Goal: Task Accomplishment & Management: Manage account settings

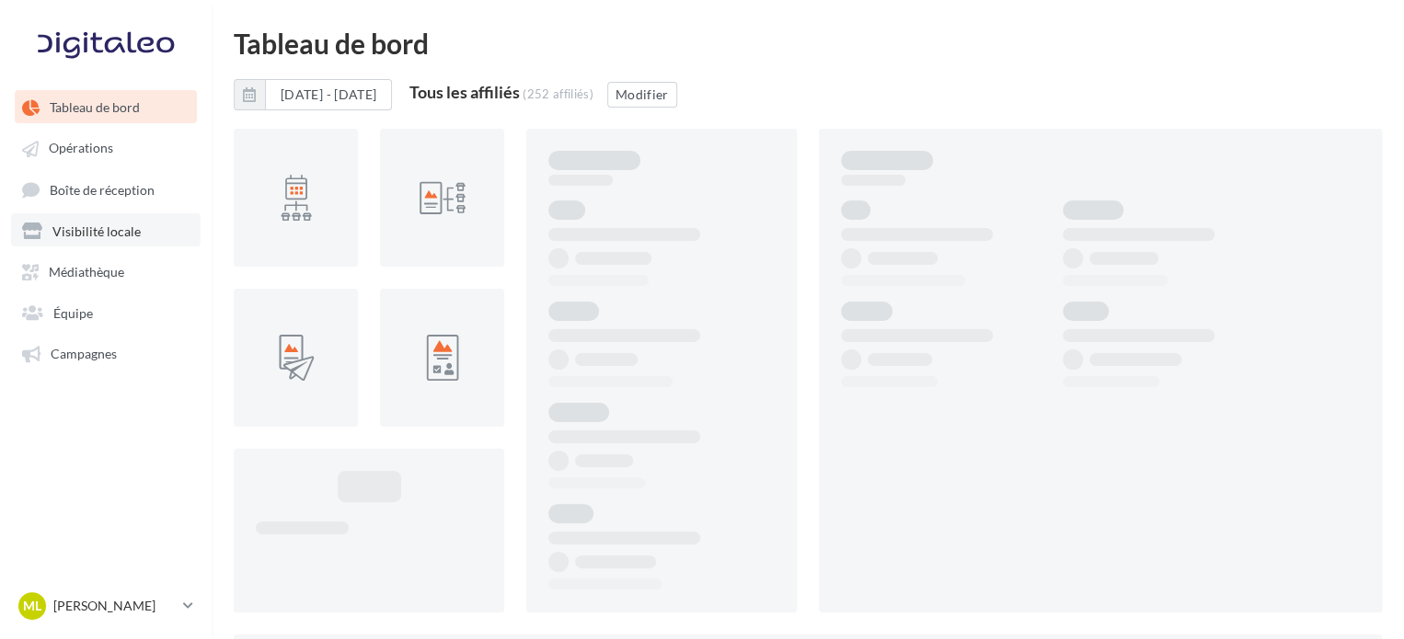
click at [143, 245] on link "Visibilité locale" at bounding box center [105, 229] width 189 height 33
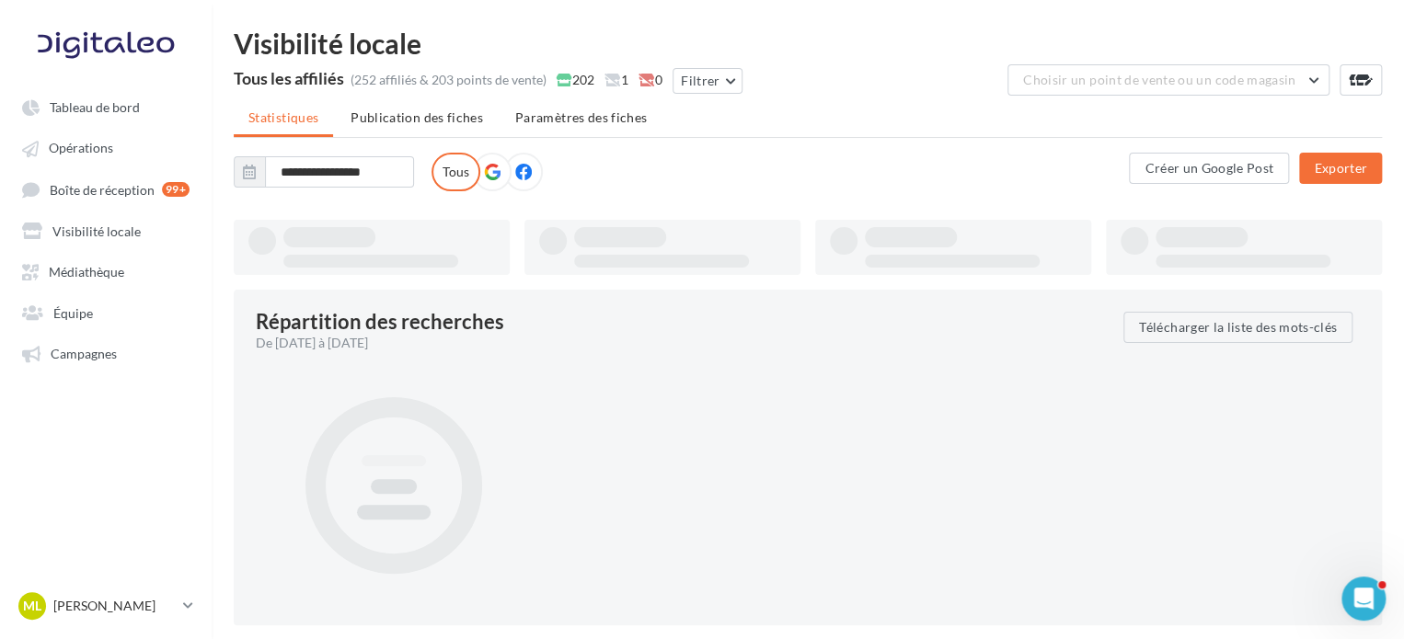
type input "**********"
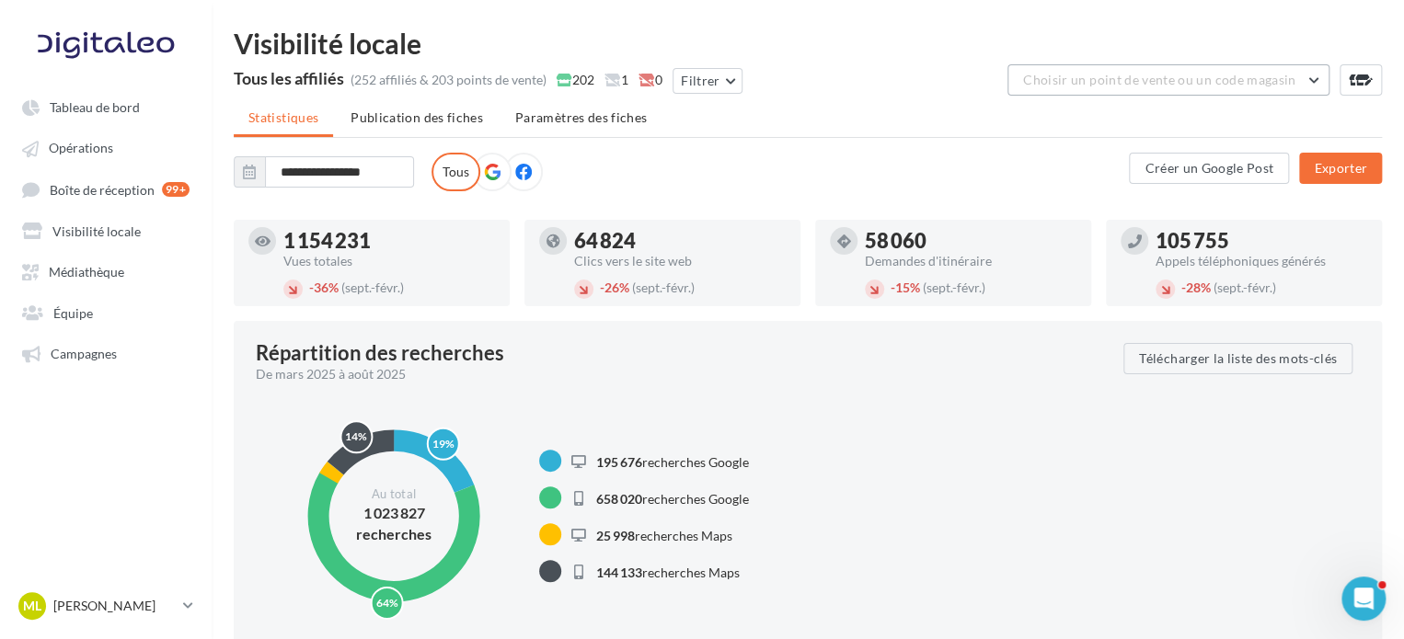
click at [1122, 84] on span "Choisir un point de vente ou un code magasin" at bounding box center [1159, 80] width 272 height 16
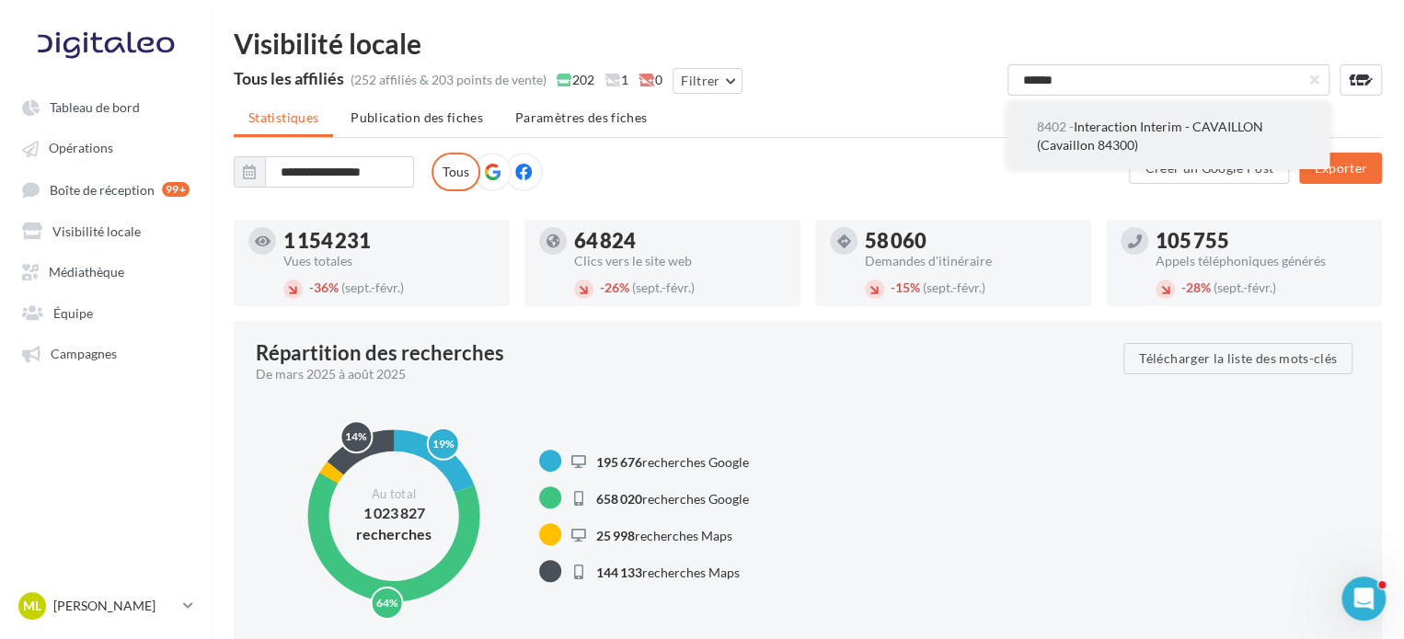
type input "******"
click at [1132, 120] on span "8402 - Interaction Interim - CAVAILLON (Cavaillon 84300)" at bounding box center [1150, 136] width 226 height 34
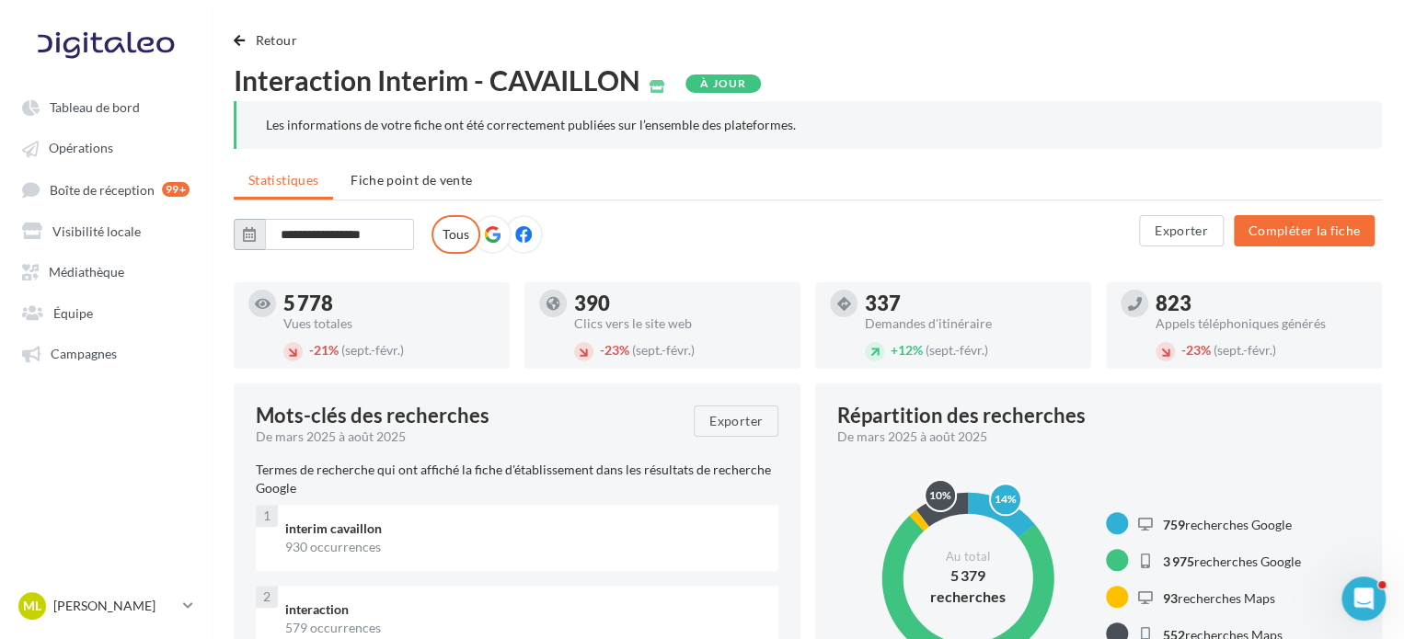
click at [264, 238] on button "button" at bounding box center [249, 234] width 31 height 31
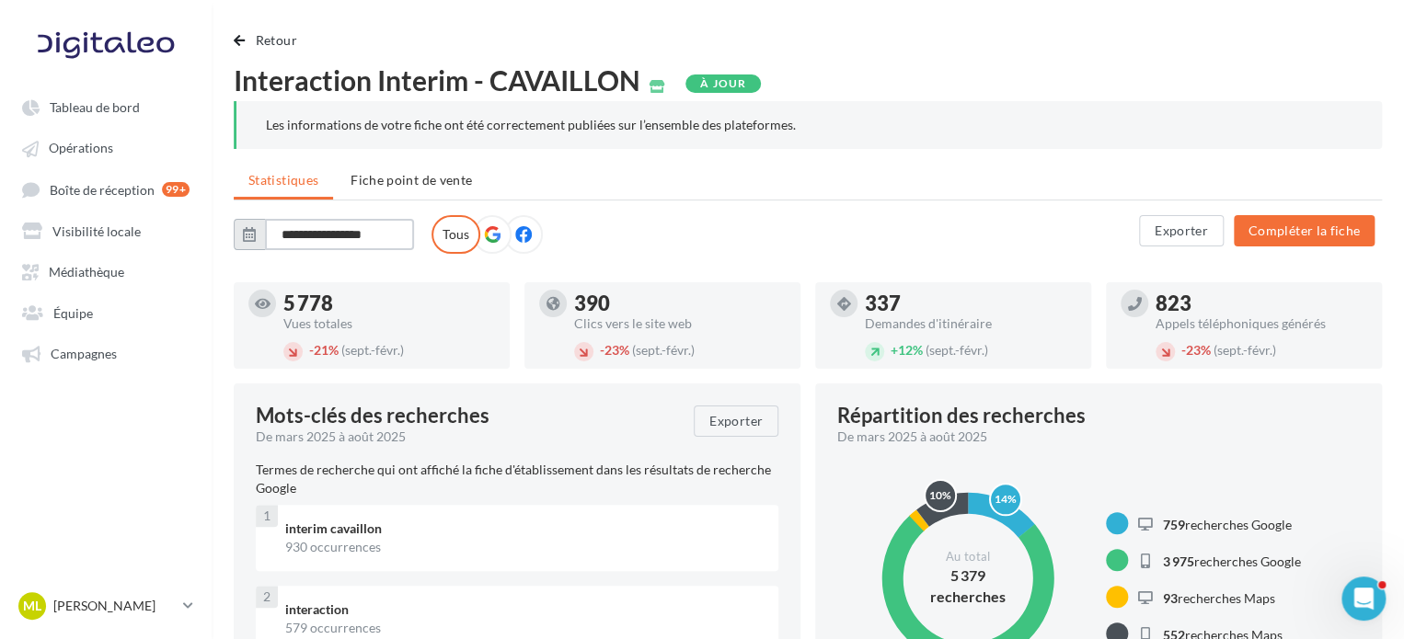
click at [309, 241] on input "**********" at bounding box center [339, 234] width 149 height 31
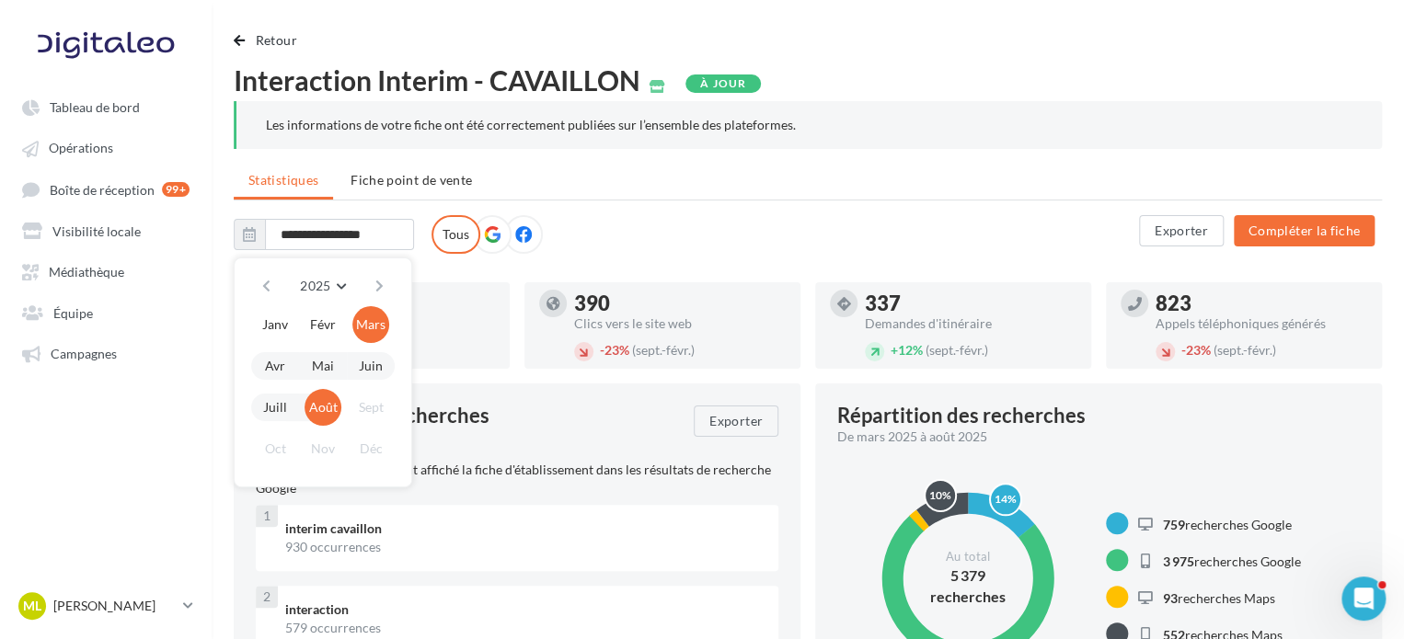
click at [994, 184] on ul "Statistiques Fiche point de vente" at bounding box center [808, 182] width 1148 height 37
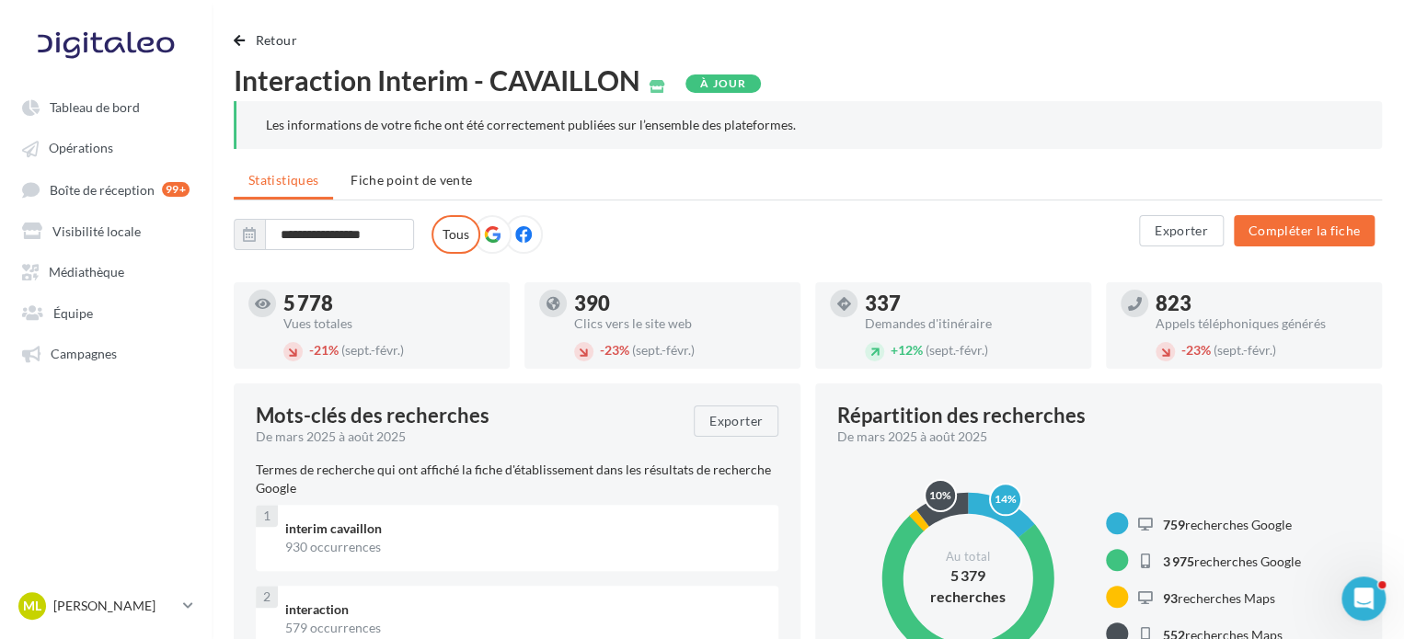
click at [486, 230] on icon at bounding box center [492, 234] width 17 height 17
drag, startPoint x: 1175, startPoint y: 216, endPoint x: 658, endPoint y: 204, distance: 518.0
click at [364, 216] on div "Interaction Interim - CAVAILLON [GEOGRAPHIC_DATA] [GEOGRAPHIC_DATA] [GEOGRAPHIC…" at bounding box center [686, 234] width 905 height 39
click at [334, 251] on div "Interaction Interim - CAVAILLON [GEOGRAPHIC_DATA] [GEOGRAPHIC_DATA] [GEOGRAPHIC…" at bounding box center [686, 234] width 905 height 39
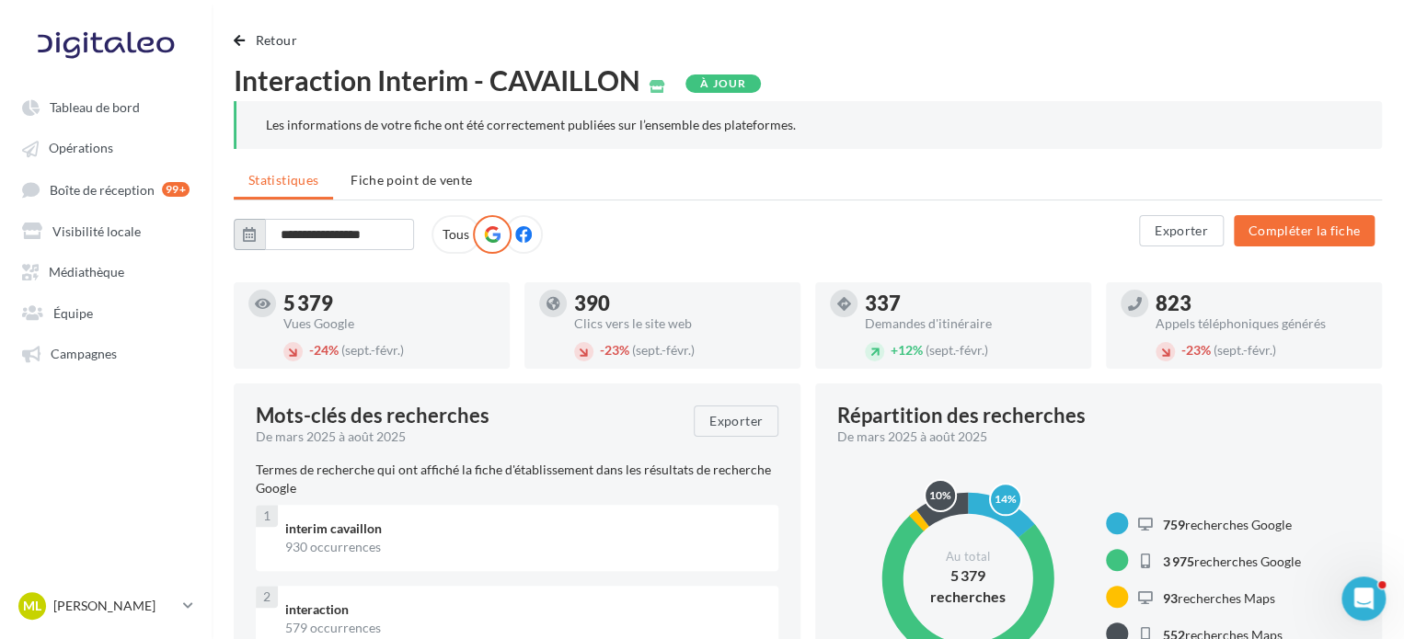
click at [247, 235] on icon "button" at bounding box center [249, 234] width 13 height 15
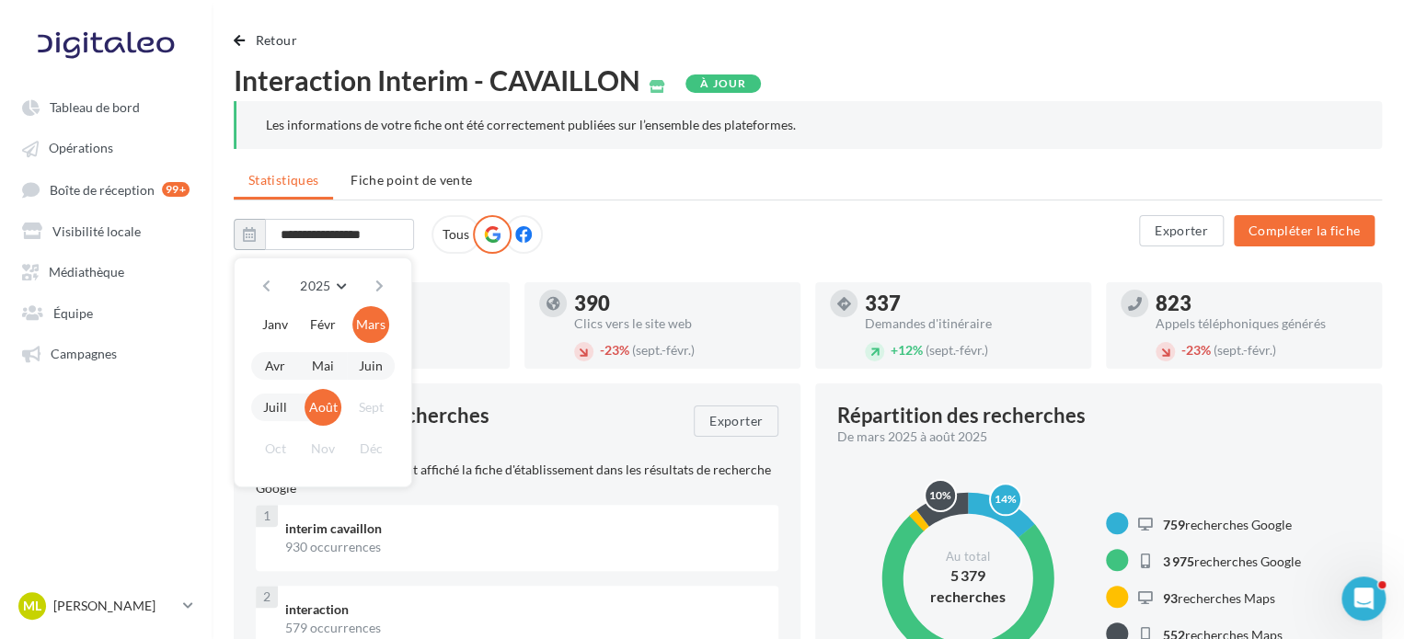
click at [318, 415] on button "Août" at bounding box center [322, 407] width 37 height 37
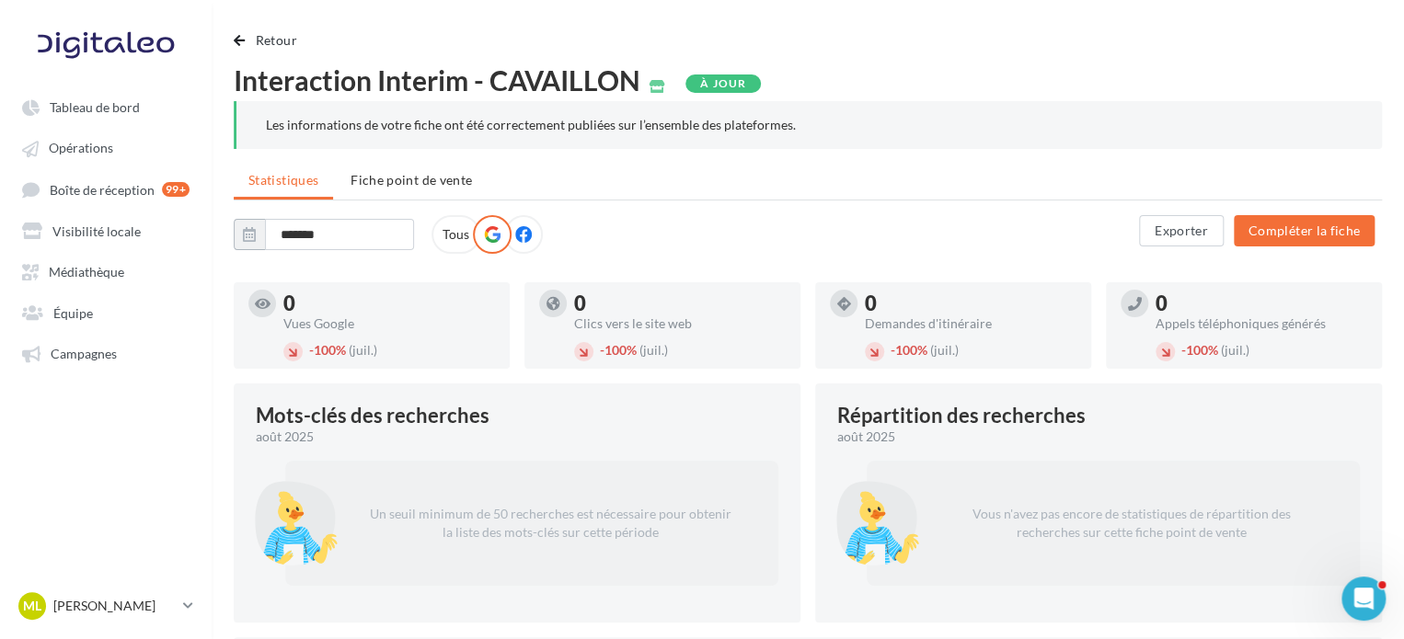
click at [825, 248] on div "Interaction Interim - CAVAILLON [GEOGRAPHIC_DATA] [GEOGRAPHIC_DATA] [GEOGRAPHIC…" at bounding box center [686, 234] width 905 height 39
click at [254, 242] on button "button" at bounding box center [249, 234] width 31 height 31
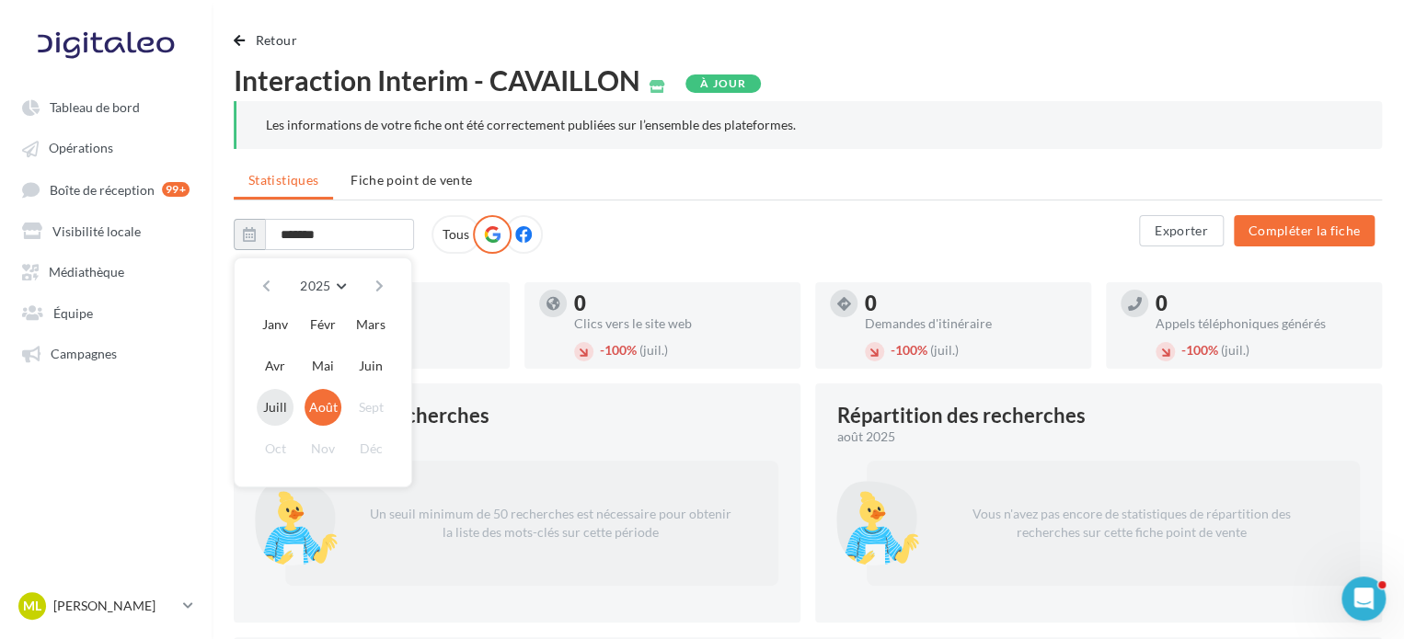
click at [284, 412] on button "Juill" at bounding box center [275, 407] width 37 height 37
click at [318, 411] on button "Août" at bounding box center [322, 407] width 37 height 37
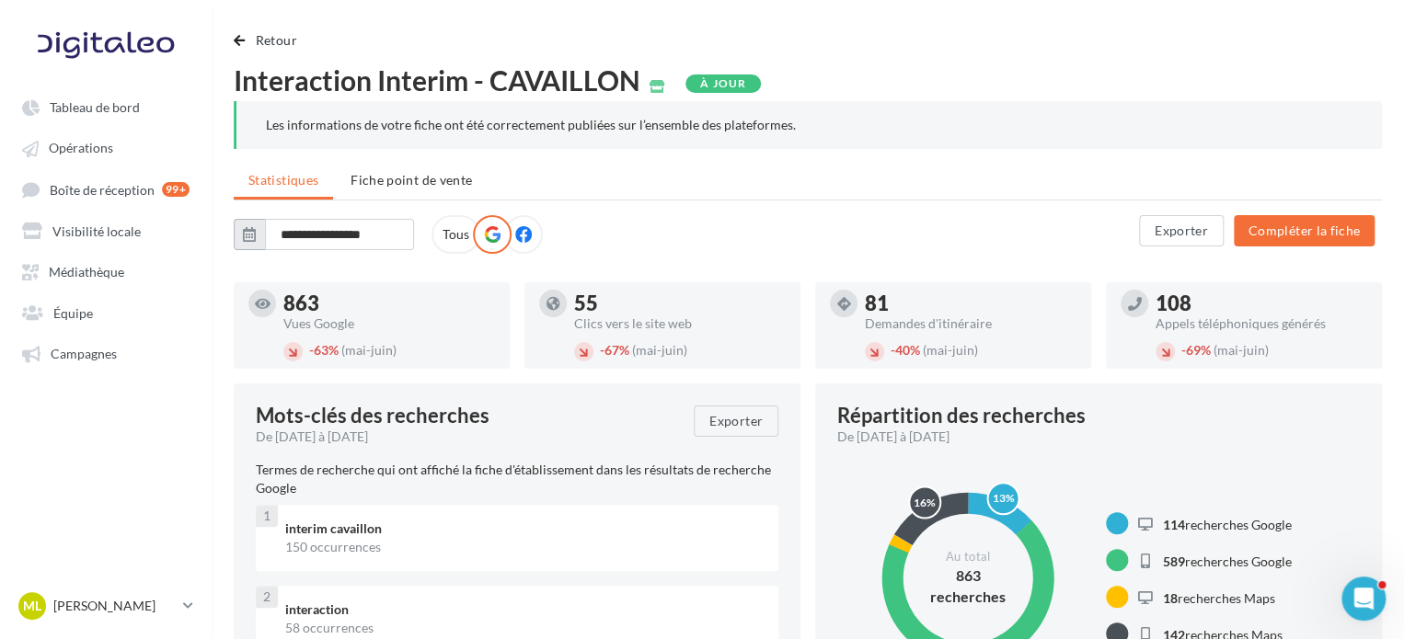
click at [257, 238] on button "button" at bounding box center [249, 234] width 31 height 31
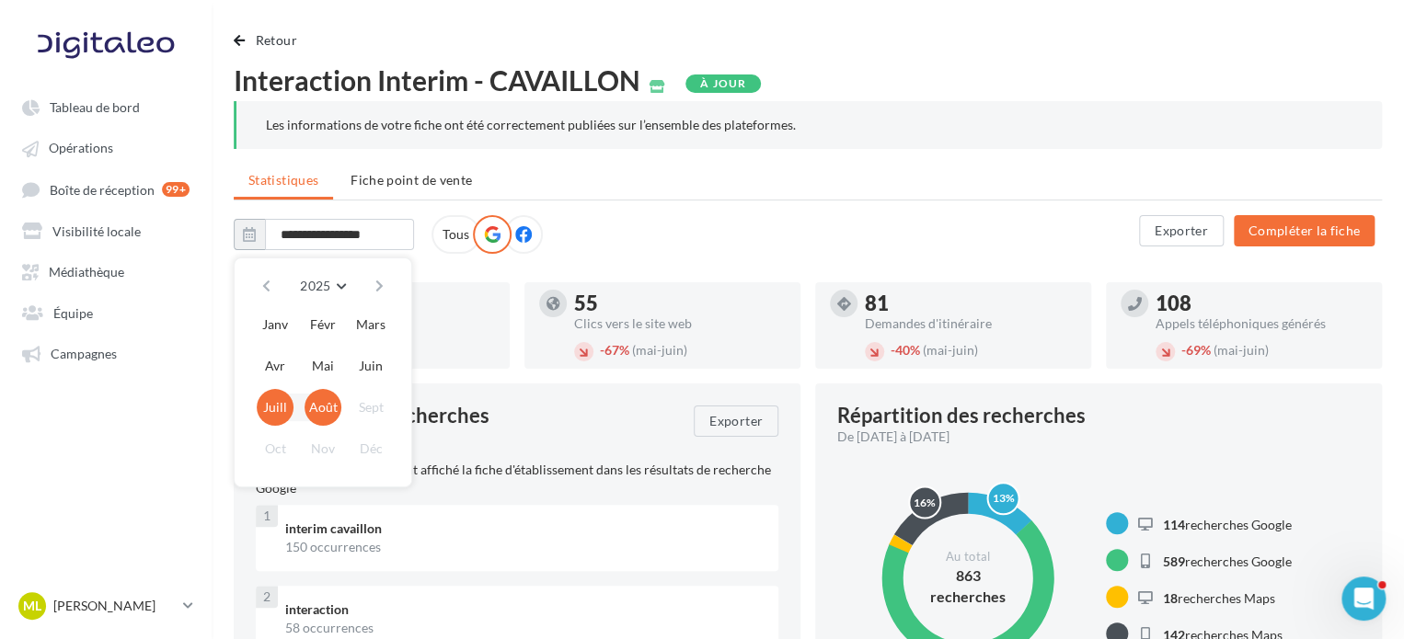
click at [278, 418] on button "Juill" at bounding box center [275, 407] width 37 height 37
click at [281, 418] on button "Juill" at bounding box center [275, 407] width 37 height 37
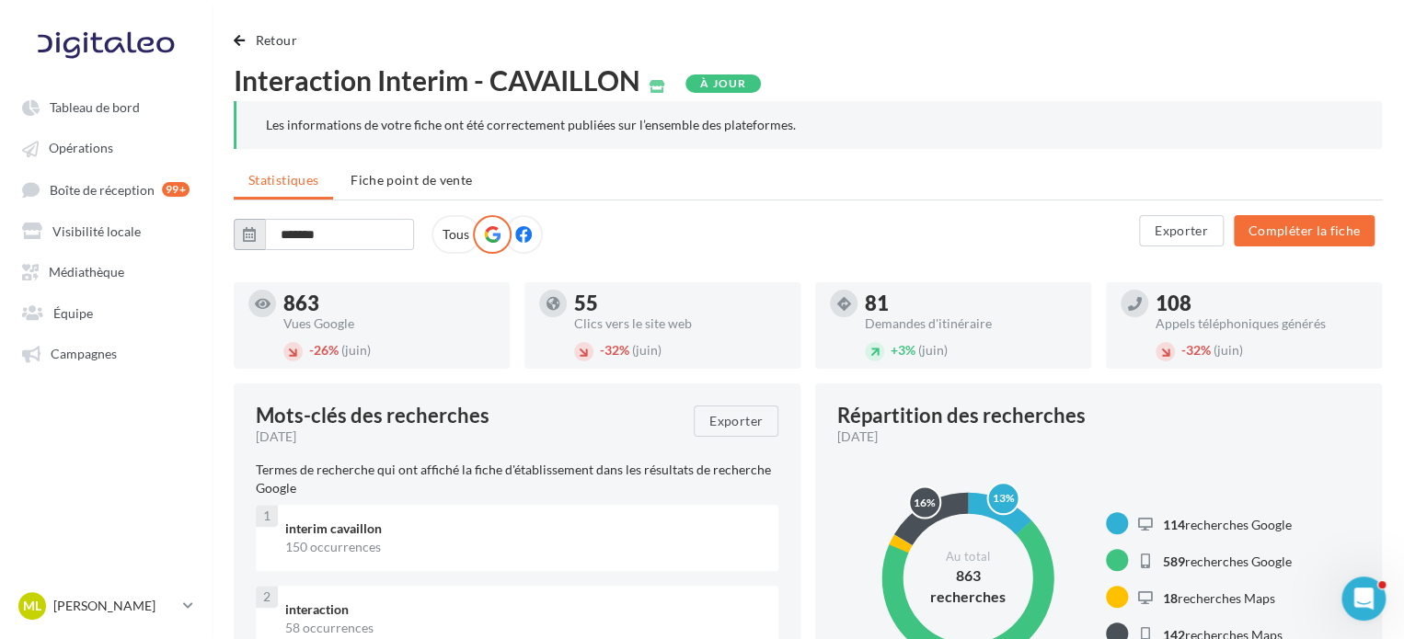
click at [245, 233] on icon "button" at bounding box center [249, 234] width 13 height 15
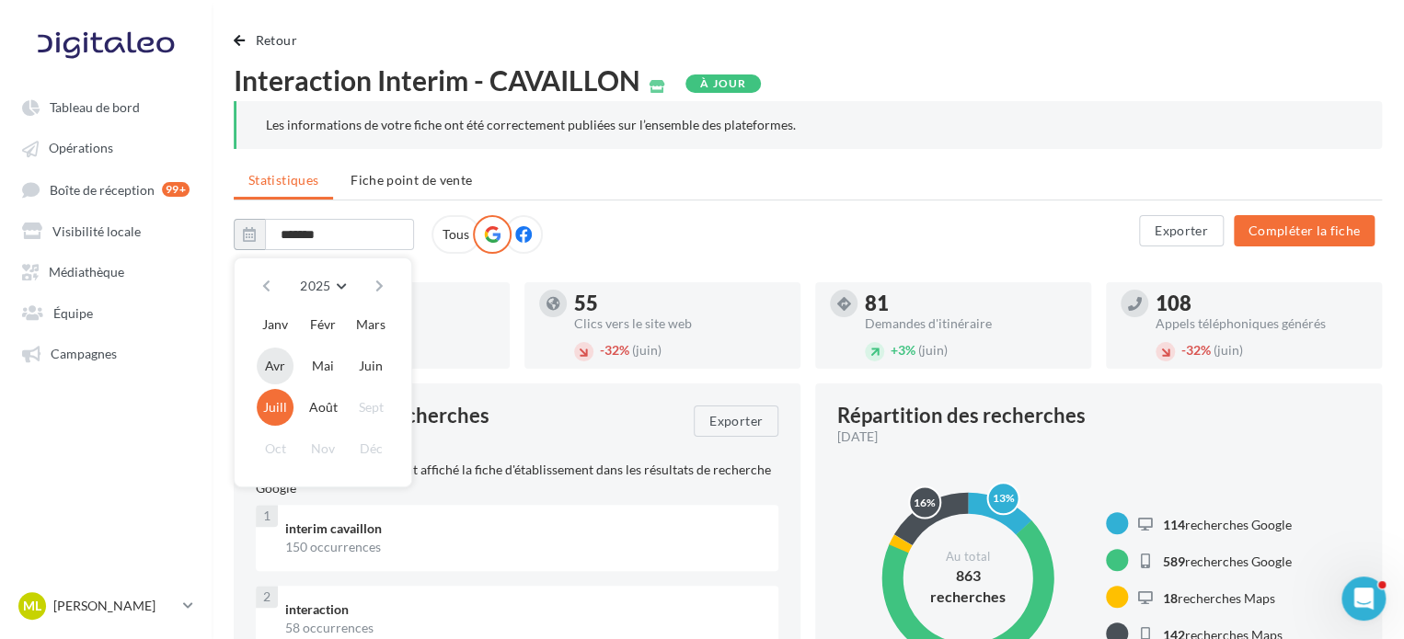
click at [288, 366] on button "Avr" at bounding box center [275, 366] width 37 height 37
click at [278, 402] on button "Juill" at bounding box center [275, 407] width 37 height 37
type input "**********"
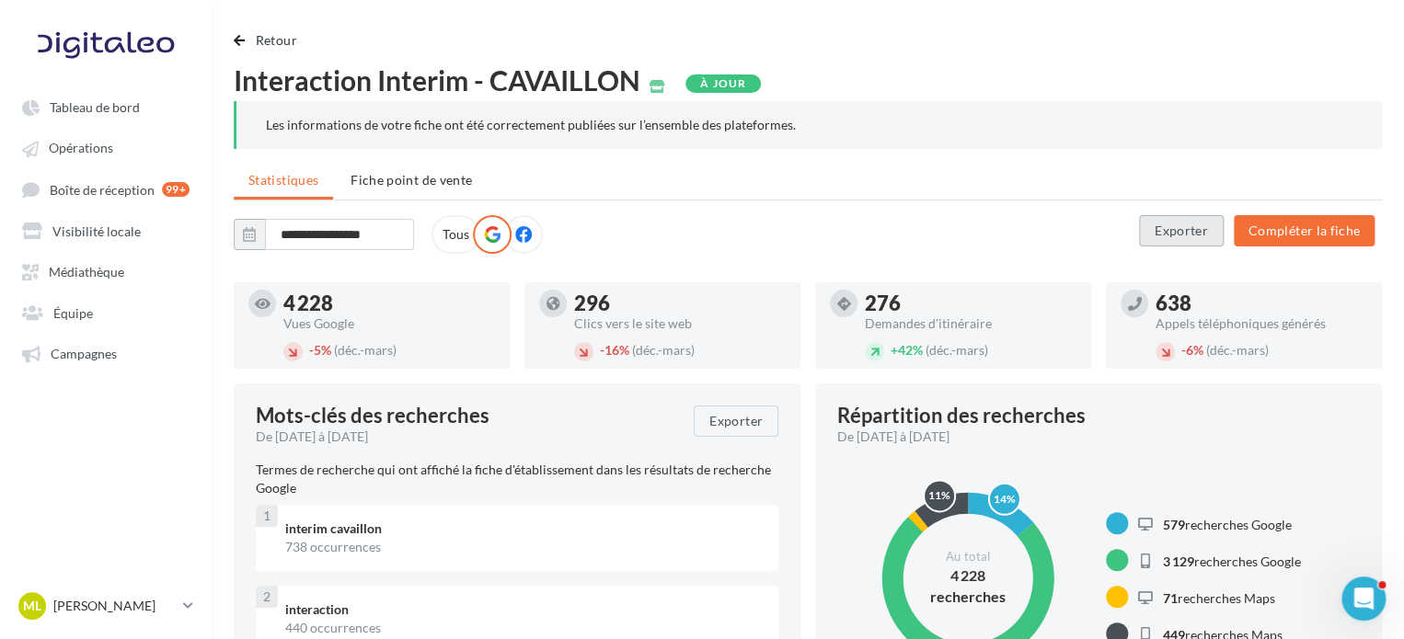
click at [1174, 245] on button "Exporter" at bounding box center [1181, 230] width 85 height 31
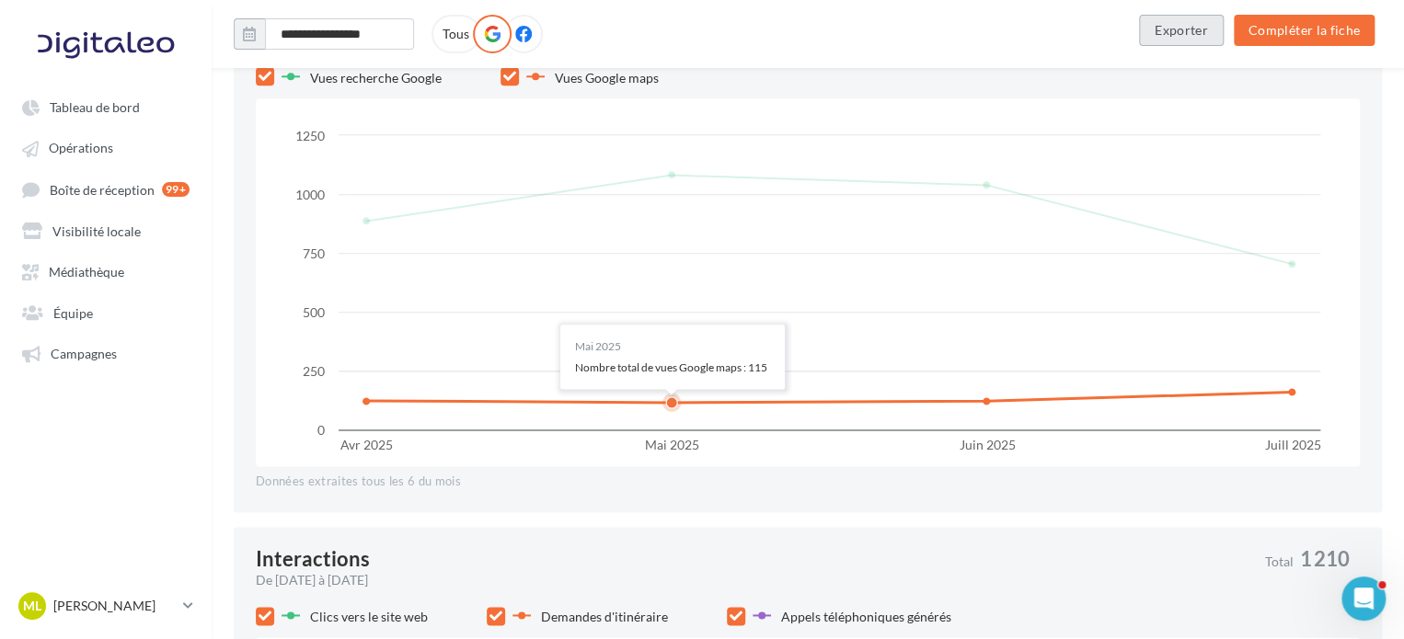
scroll to position [828, 0]
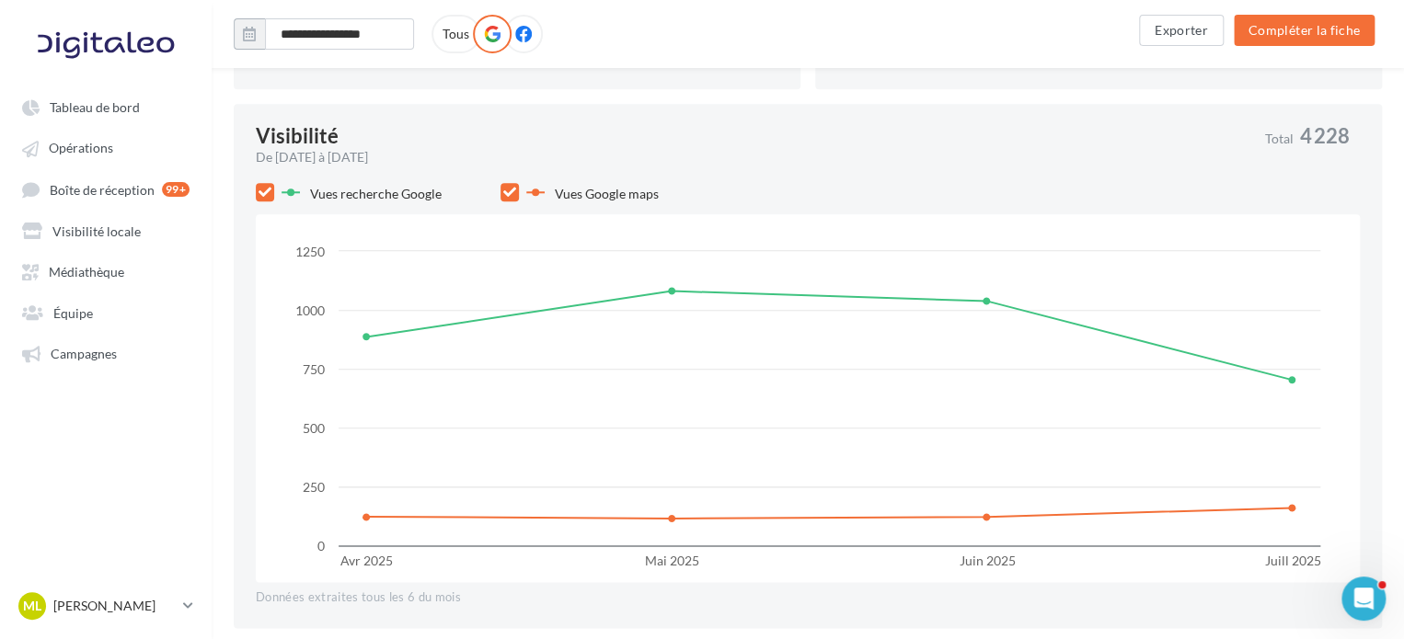
click at [270, 194] on icon at bounding box center [264, 192] width 13 height 13
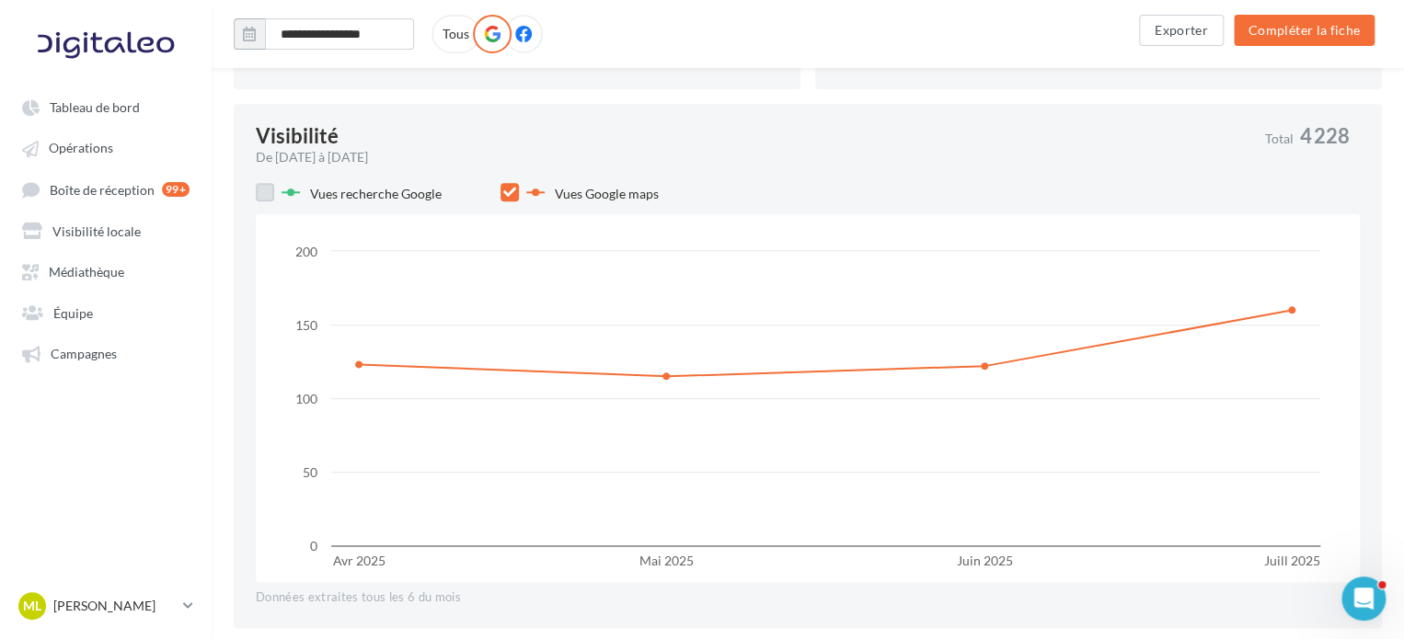
click at [270, 194] on label at bounding box center [265, 192] width 18 height 18
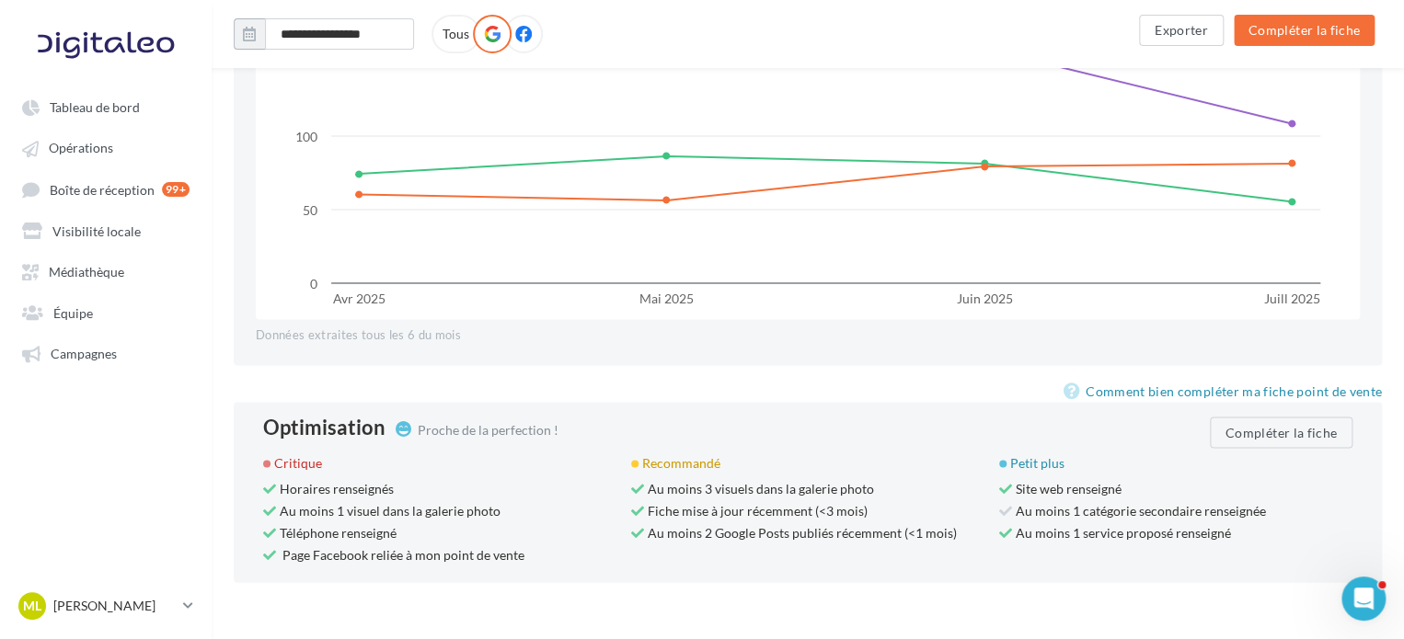
scroll to position [1652, 0]
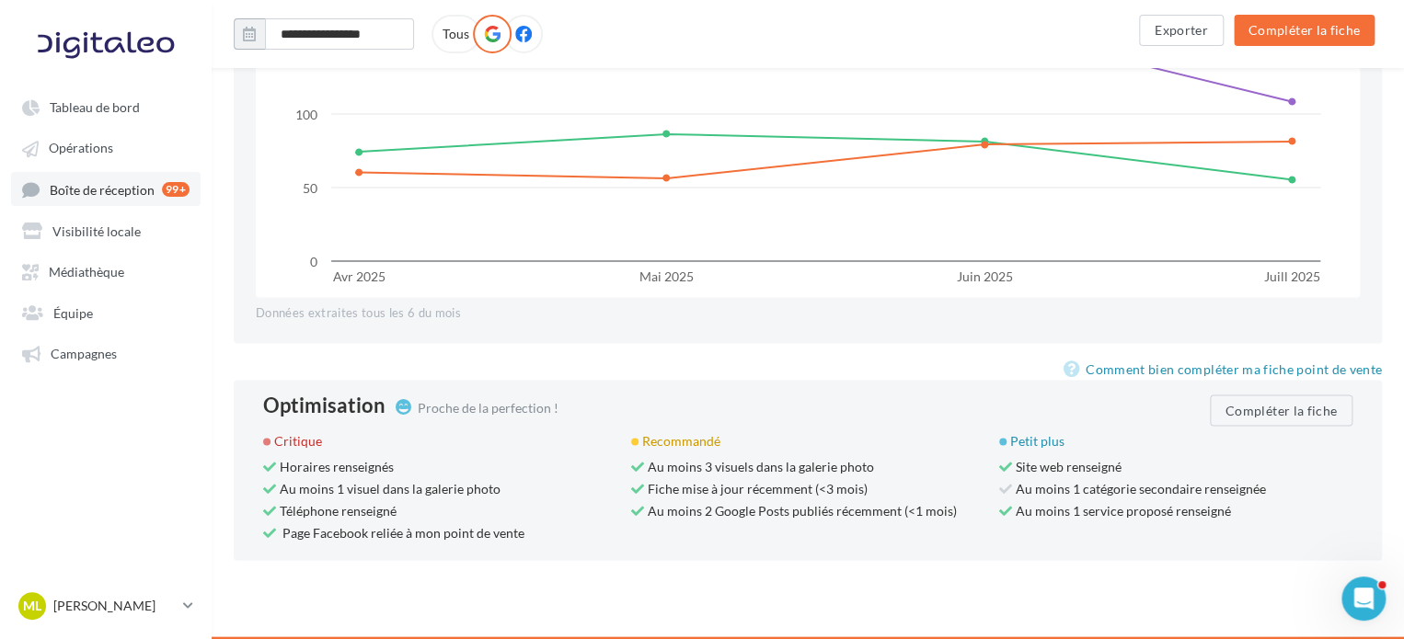
click at [119, 204] on link "Boîte de réception 99+" at bounding box center [105, 189] width 189 height 34
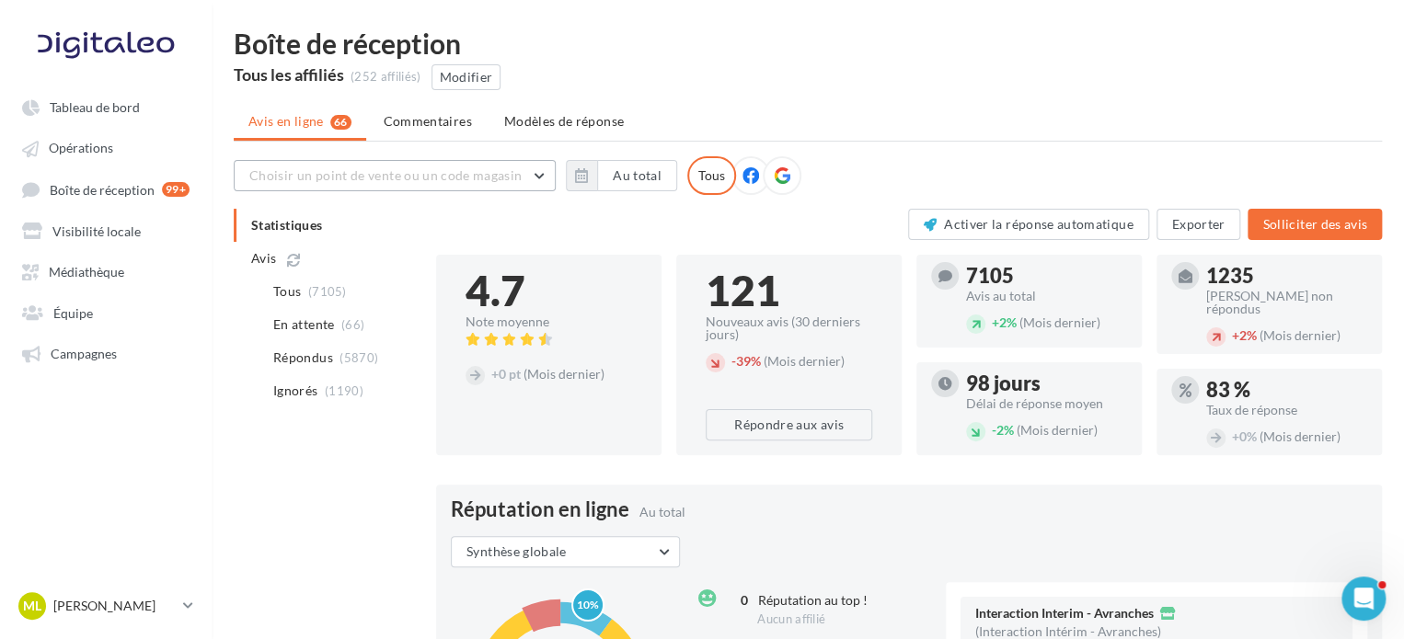
drag, startPoint x: 411, startPoint y: 183, endPoint x: 412, endPoint y: 198, distance: 14.7
click at [412, 196] on div "Choisir un point de vente ou un code magasin 5615 - Abaka 3534 - Abaka 4417 - A…" at bounding box center [808, 182] width 1148 height 53
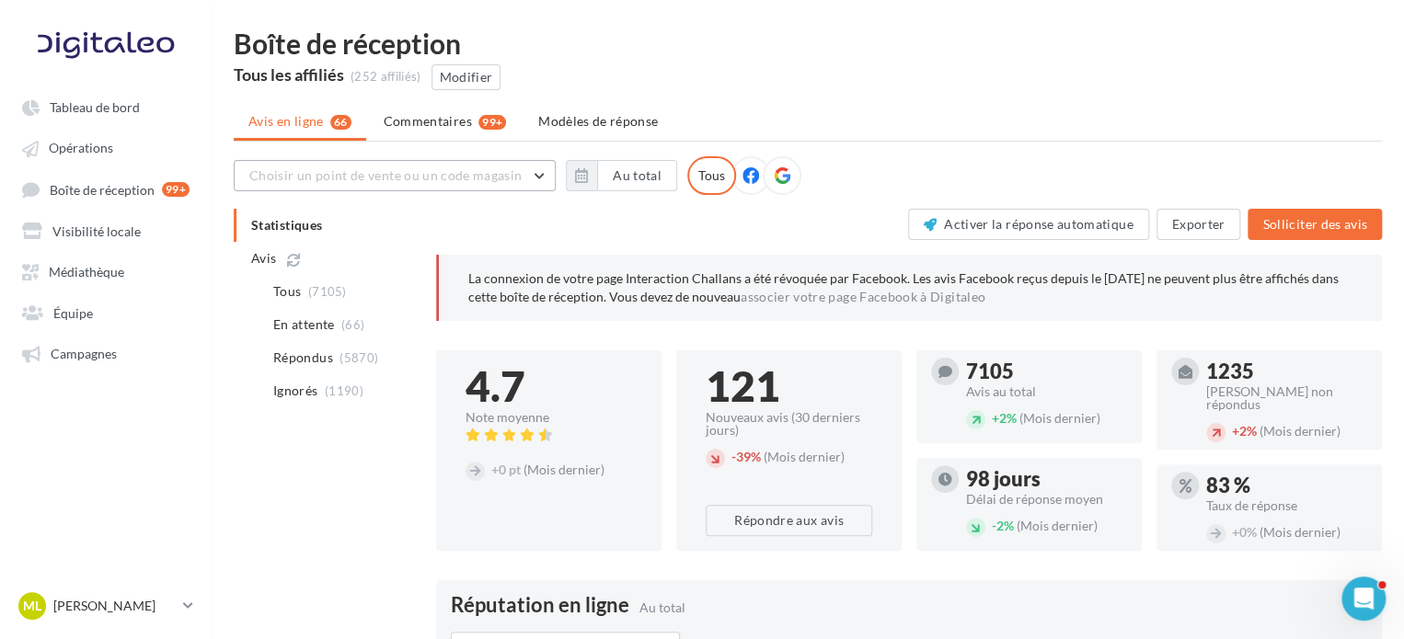
click at [410, 189] on button "Choisir un point de vente ou un code magasin" at bounding box center [395, 175] width 322 height 31
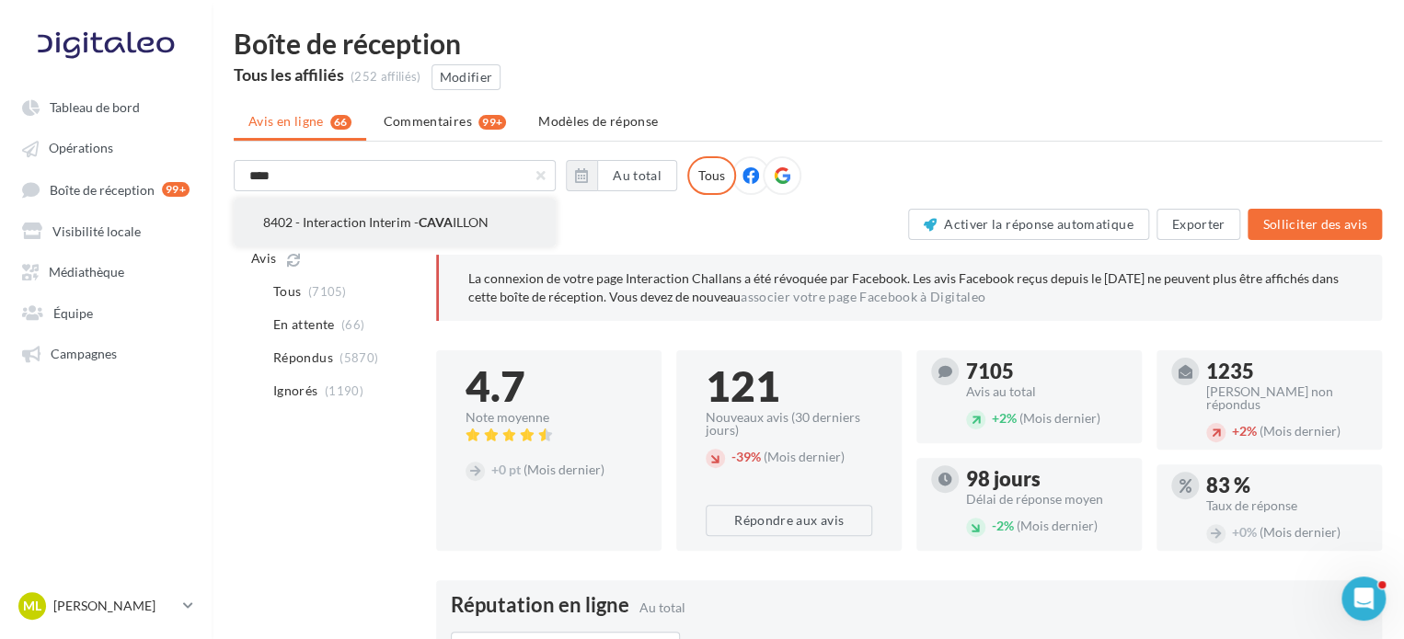
type input "****"
click at [417, 211] on button "8402 - Interaction Interim - CAVA ILLON" at bounding box center [395, 223] width 322 height 48
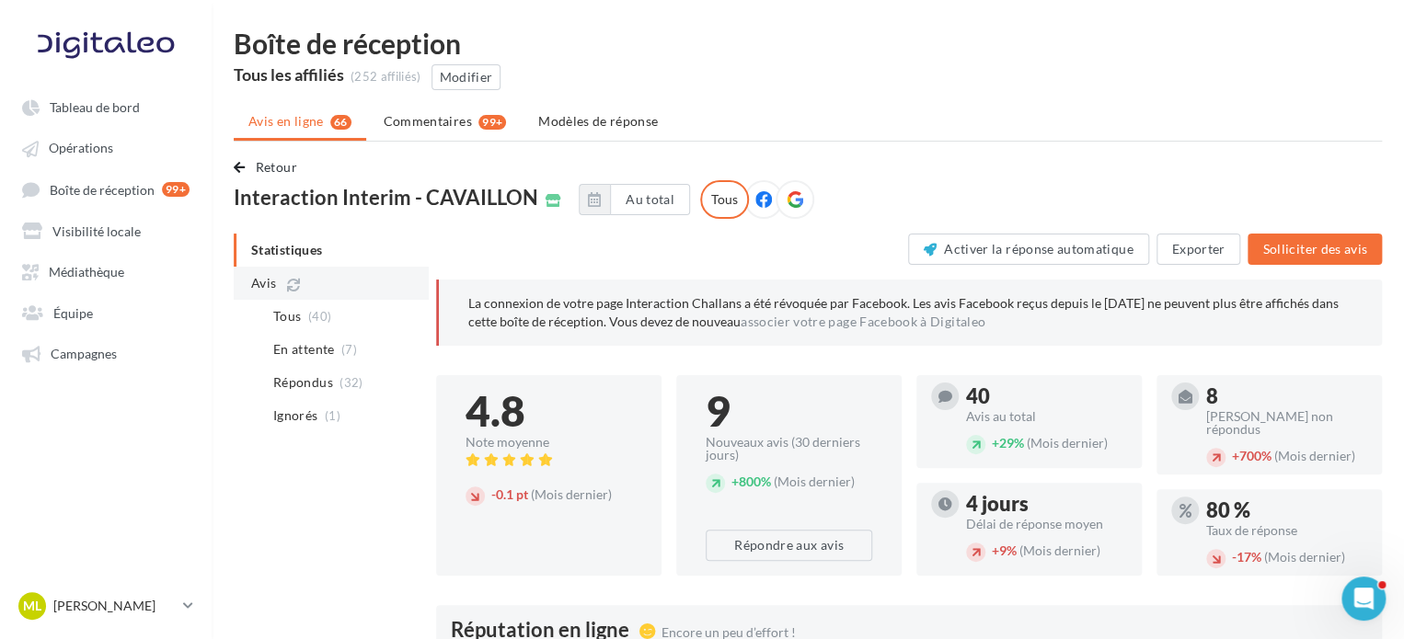
click at [361, 282] on li "Avis" at bounding box center [331, 283] width 195 height 33
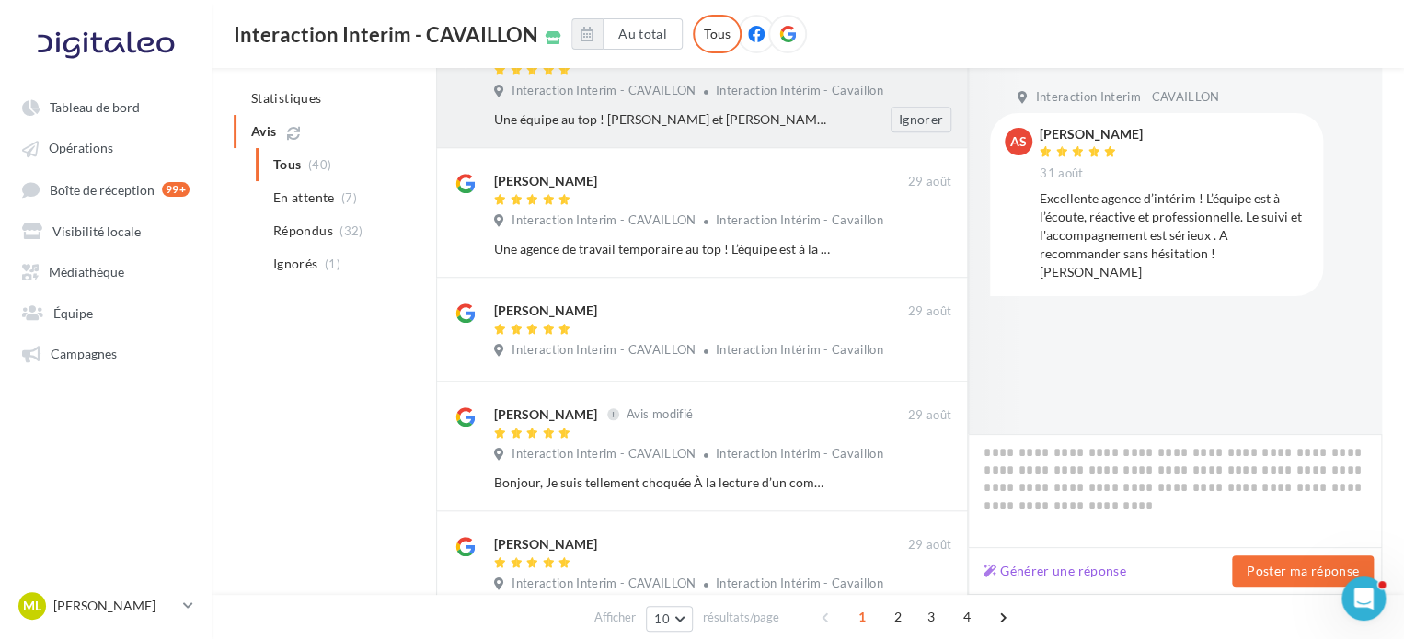
scroll to position [644, 0]
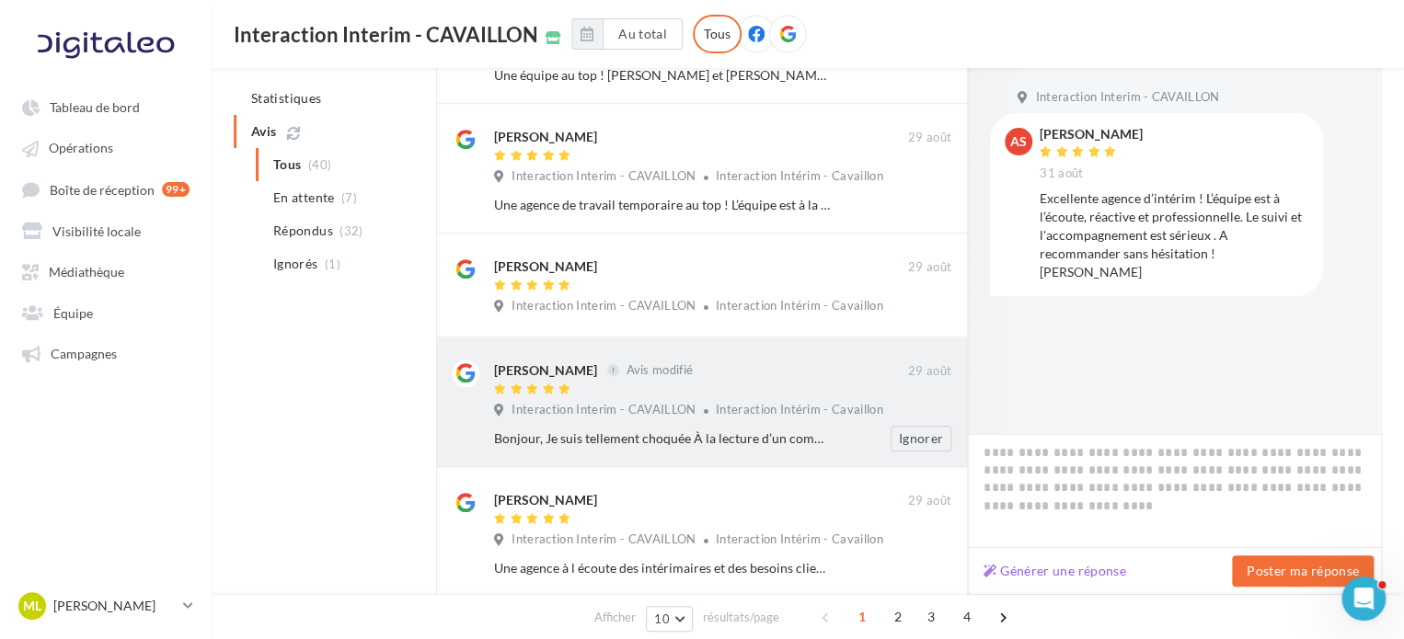
click at [827, 420] on div "Interaction Interim - CAVAILLON Interaction Intérim - Cavaillon" at bounding box center [722, 412] width 457 height 20
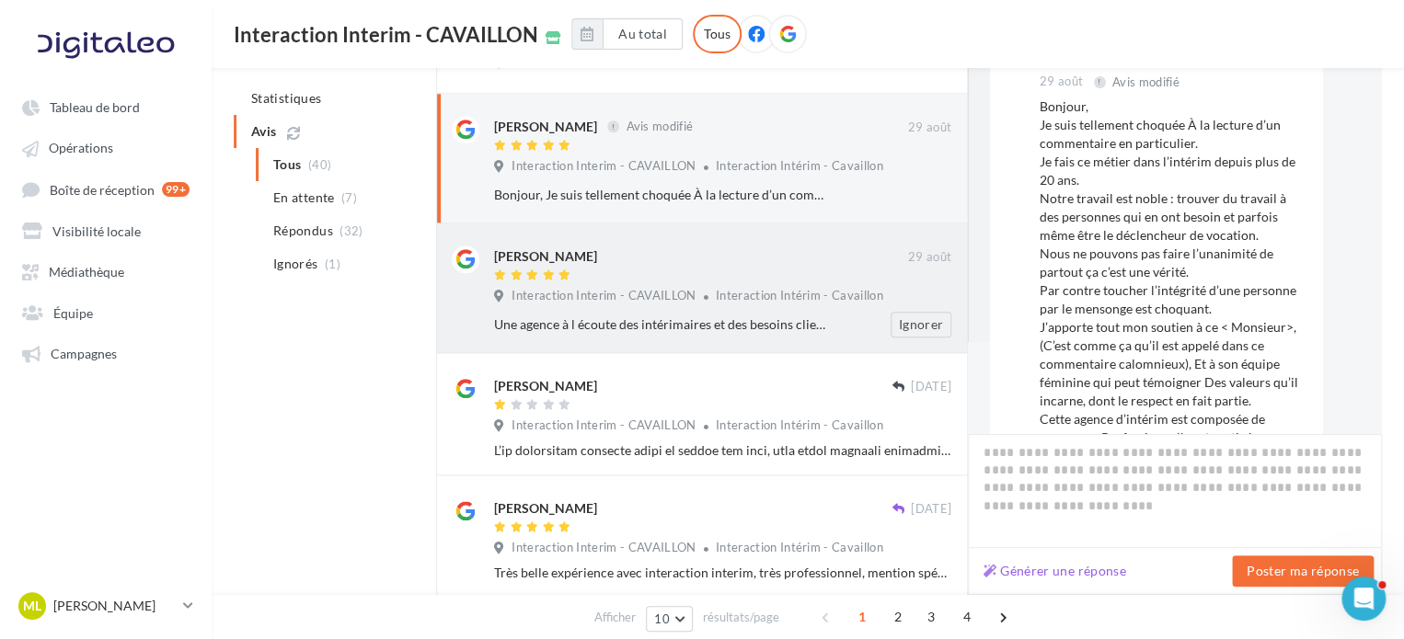
scroll to position [920, 0]
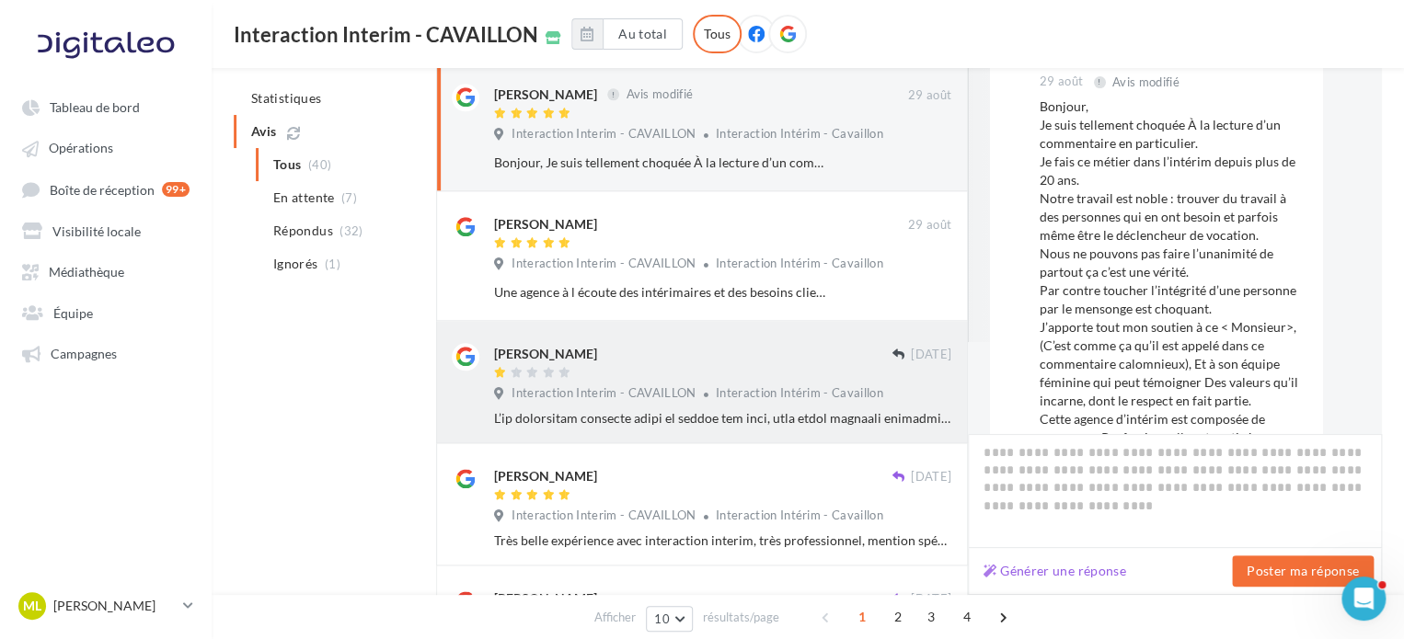
click at [834, 407] on div "[PERSON_NAME] [DATE] Interaction Interim - CAVAILLON Interaction Intérim - Cava…" at bounding box center [722, 385] width 457 height 85
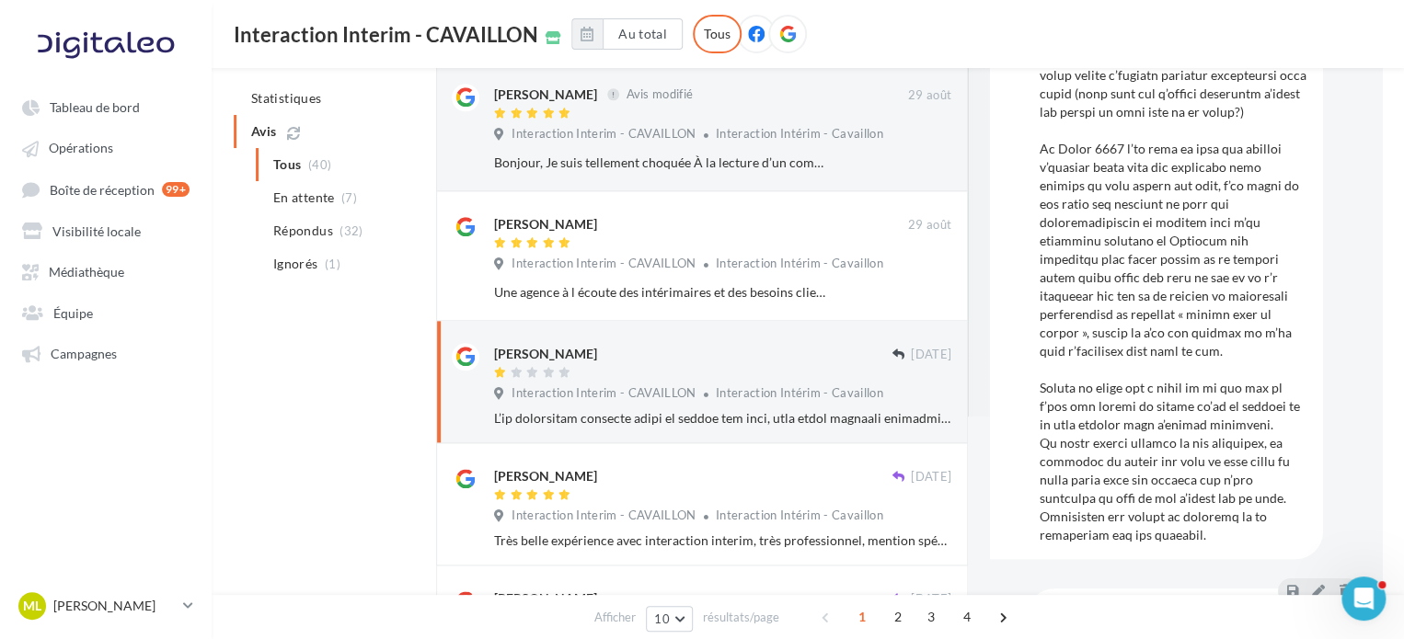
scroll to position [0, 0]
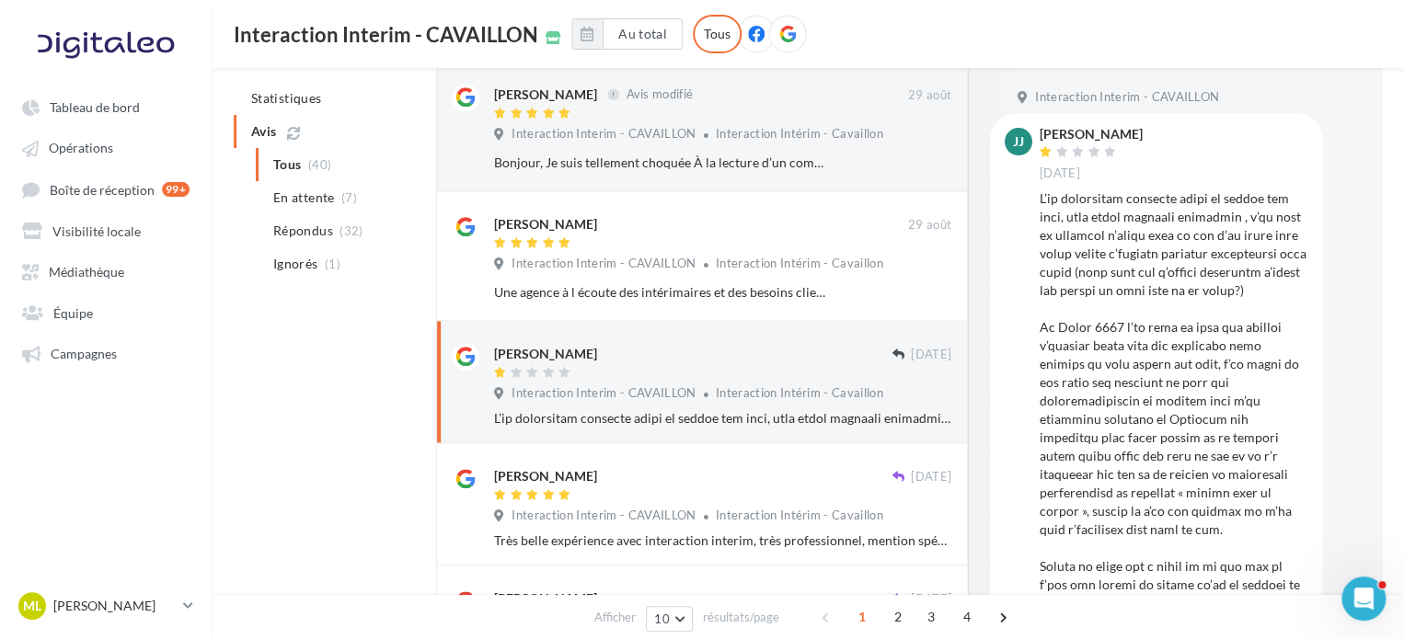
click at [1133, 349] on div at bounding box center [1173, 455] width 269 height 533
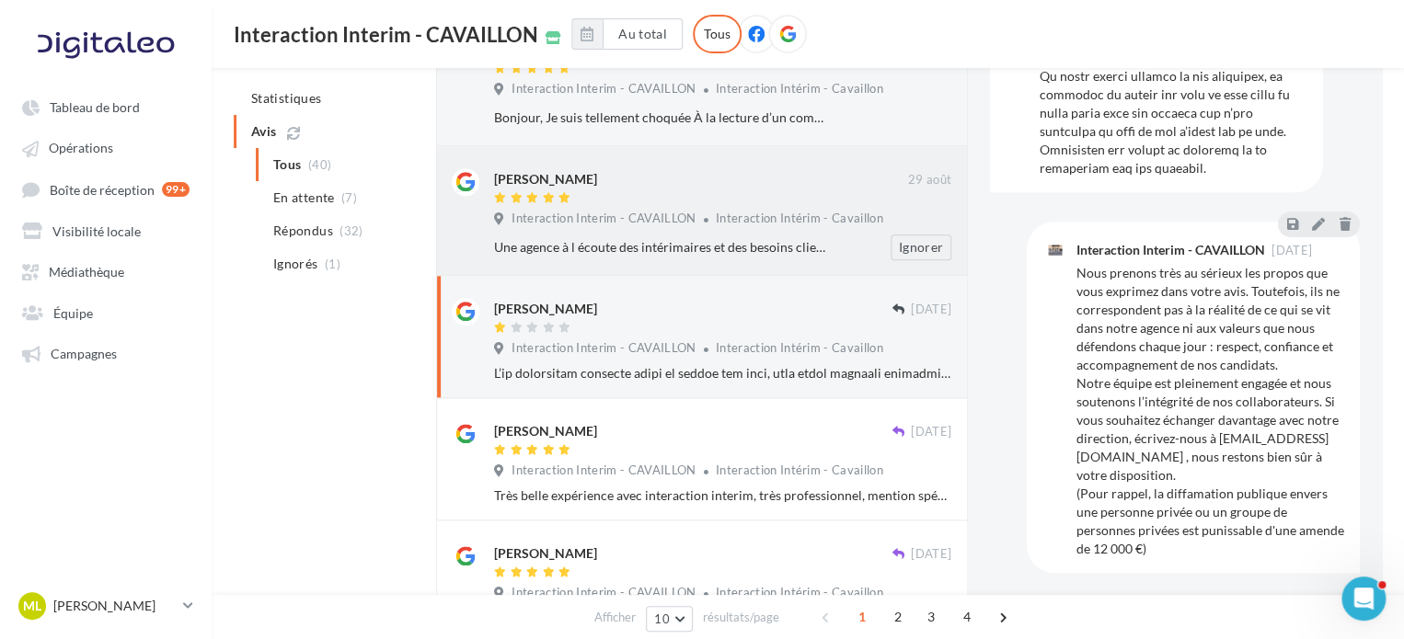
scroll to position [1012, 0]
